Goal: Navigation & Orientation: Find specific page/section

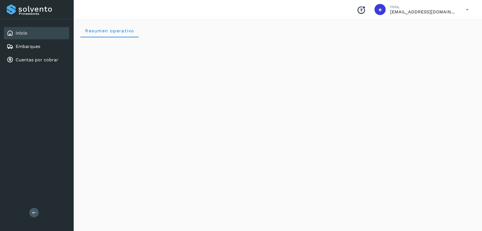
click at [52, 59] on link "Cuentas por cobrar" at bounding box center [37, 59] width 43 height 5
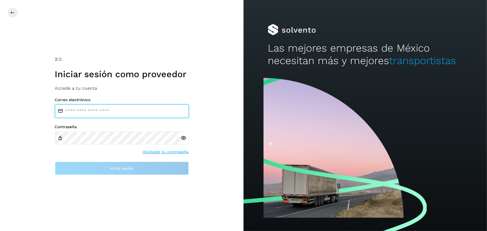
click at [74, 108] on input "email" at bounding box center [122, 111] width 134 height 13
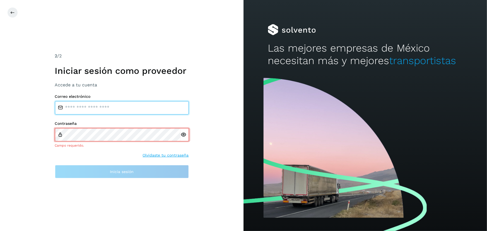
type input "**********"
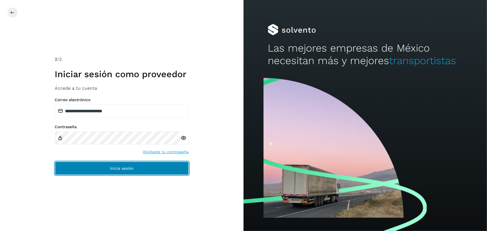
click at [143, 174] on button "Inicia sesión" at bounding box center [122, 168] width 134 height 13
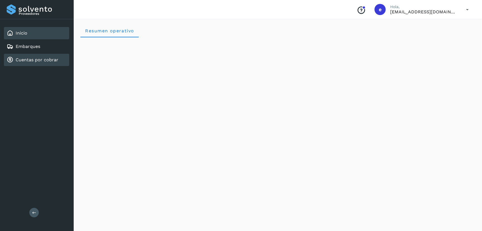
click at [38, 60] on link "Cuentas por cobrar" at bounding box center [37, 59] width 43 height 5
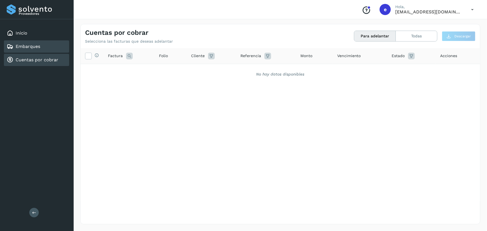
click at [38, 47] on link "Embarques" at bounding box center [28, 46] width 25 height 5
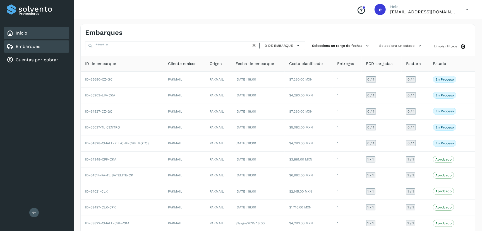
click at [32, 33] on div "Inicio" at bounding box center [36, 33] width 65 height 12
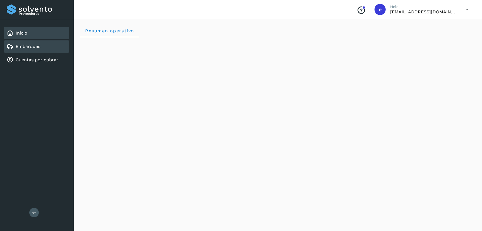
click at [38, 47] on link "Embarques" at bounding box center [28, 46] width 25 height 5
